Goal: Find specific page/section: Find specific page/section

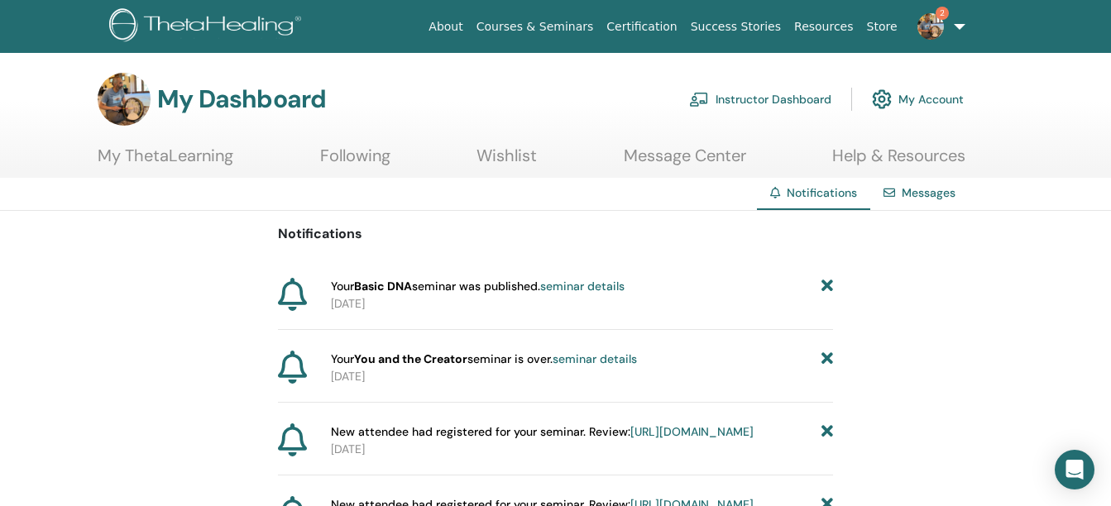
click at [936, 20] on img at bounding box center [930, 26] width 26 height 26
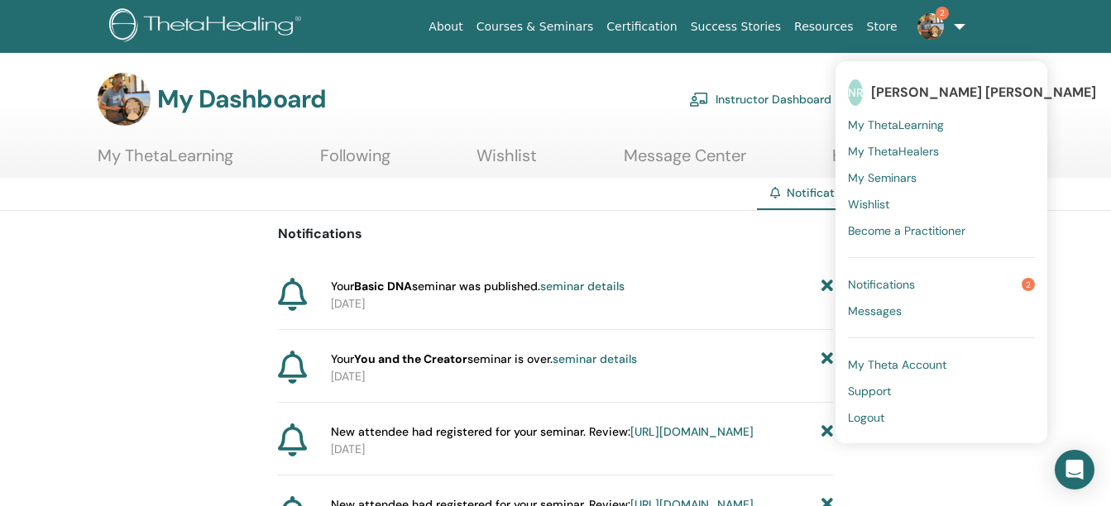
click at [886, 280] on span "Notifications" at bounding box center [881, 284] width 67 height 15
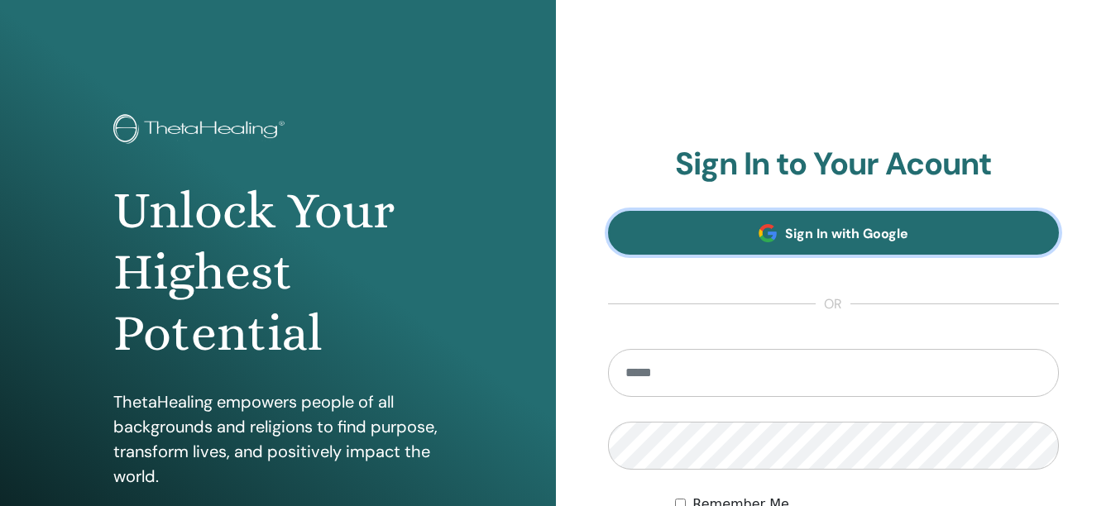
click at [864, 223] on link "Sign In with Google" at bounding box center [834, 233] width 452 height 44
